Goal: Transaction & Acquisition: Purchase product/service

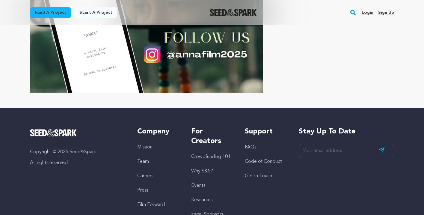
scroll to position [3389, 0]
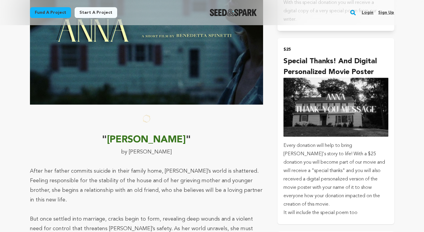
scroll to position [510, 0]
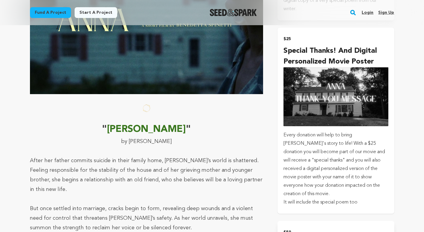
click at [341, 91] on img "submit" at bounding box center [336, 96] width 105 height 59
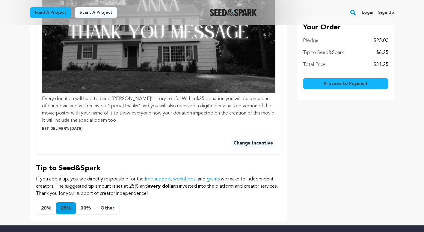
scroll to position [300, 0]
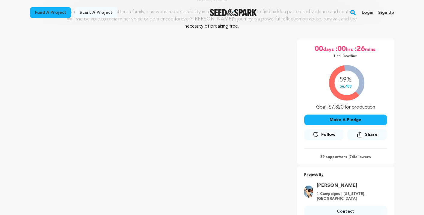
scroll to position [90, 0]
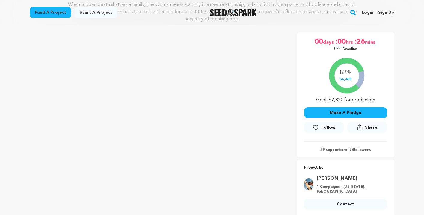
click at [364, 114] on button "Make A Pledge" at bounding box center [345, 112] width 83 height 11
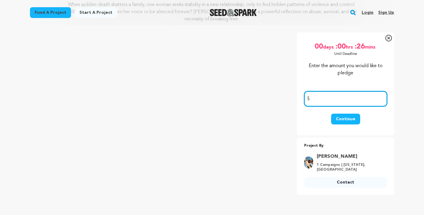
click at [343, 99] on input "number" at bounding box center [345, 98] width 83 height 15
click at [352, 98] on input "number" at bounding box center [345, 98] width 83 height 15
type input "50.00"
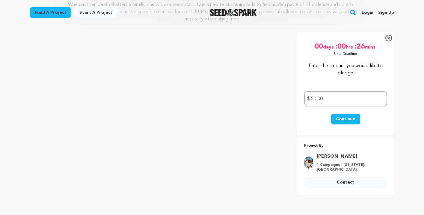
click at [351, 120] on button "Continue" at bounding box center [345, 119] width 29 height 11
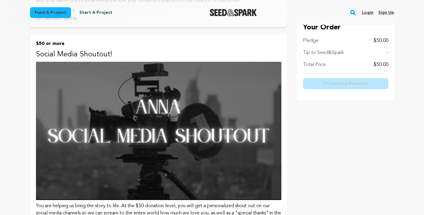
click at [215, 138] on img at bounding box center [159, 131] width 246 height 138
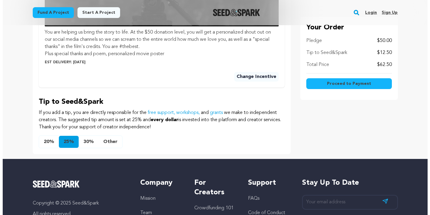
scroll to position [442, 0]
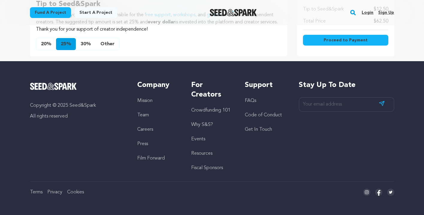
click at [112, 46] on button "Other" at bounding box center [108, 44] width 24 height 12
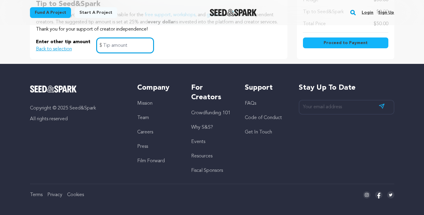
click at [112, 46] on input "text" at bounding box center [125, 45] width 57 height 15
type input "5.00"
click at [377, 43] on button "Proceed to Payment" at bounding box center [345, 42] width 85 height 11
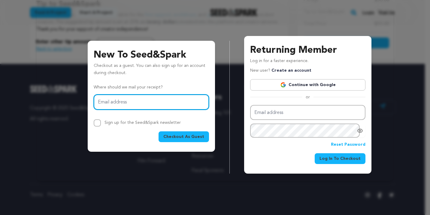
click at [149, 104] on input "Email address" at bounding box center [151, 101] width 115 height 15
type input "jt495@comcast.net"
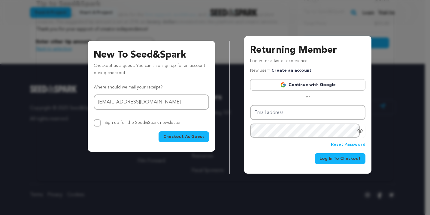
click at [193, 139] on span "Checkout As Guest" at bounding box center [183, 137] width 41 height 6
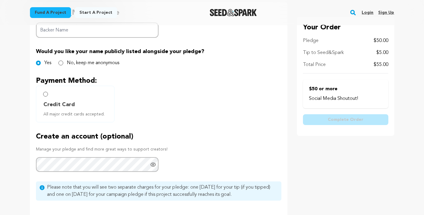
scroll to position [120, 0]
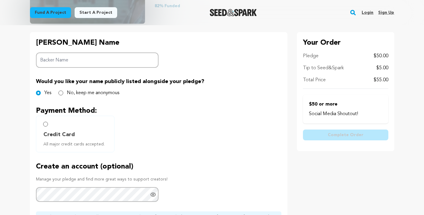
click at [104, 63] on input "Backer Name" at bounding box center [97, 59] width 123 height 15
type input "Susan Theriault & John Toomajanian"
click at [45, 126] on input "Credit Card All major credit cards accepted." at bounding box center [45, 124] width 5 height 5
radio input "false"
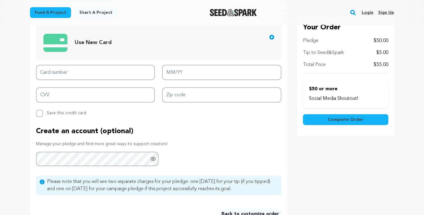
scroll to position [270, 0]
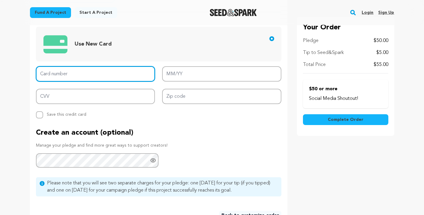
click at [74, 70] on input "Card number" at bounding box center [95, 73] width 119 height 15
type input "5595 9190 1692 6371"
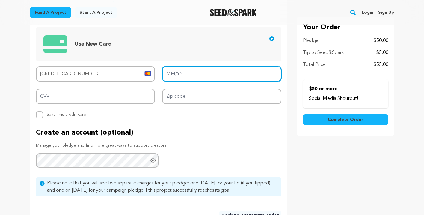
click at [239, 77] on input "MM/YY" at bounding box center [221, 73] width 119 height 15
type input "06/26"
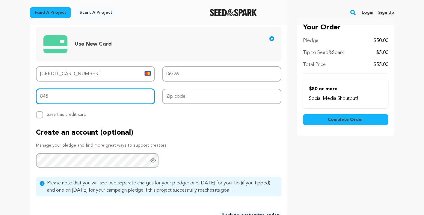
type input "845"
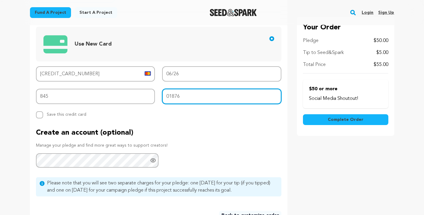
type input "01876"
click at [341, 120] on span "Complete Order" at bounding box center [346, 120] width 36 height 6
